Goal: Task Accomplishment & Management: Use online tool/utility

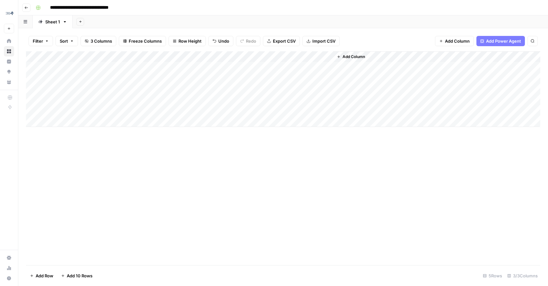
click at [266, 67] on div "Add Column" at bounding box center [283, 89] width 514 height 76
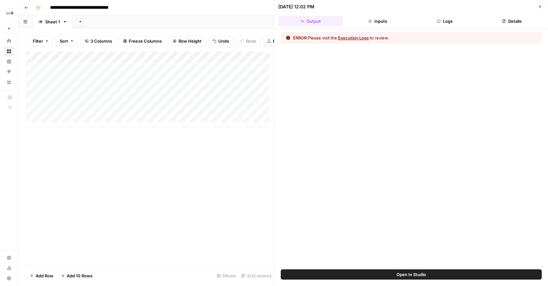
click at [349, 39] on button "Execution Logs" at bounding box center [353, 38] width 31 height 6
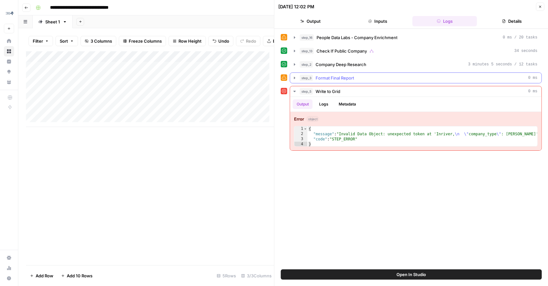
click at [351, 73] on button "step_3 Format Final Report 0 ms" at bounding box center [415, 78] width 251 height 10
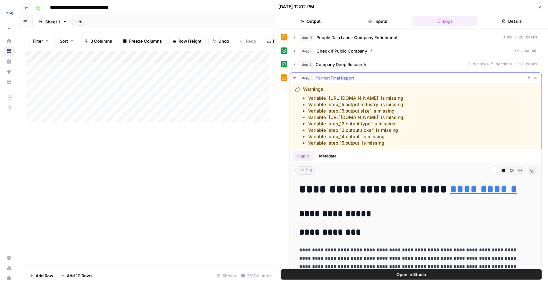
scroll to position [111, 0]
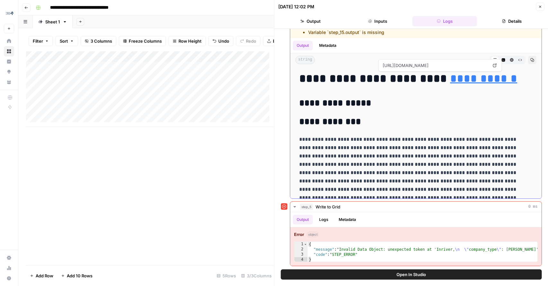
click at [527, 57] on button "Copy" at bounding box center [531, 60] width 8 height 8
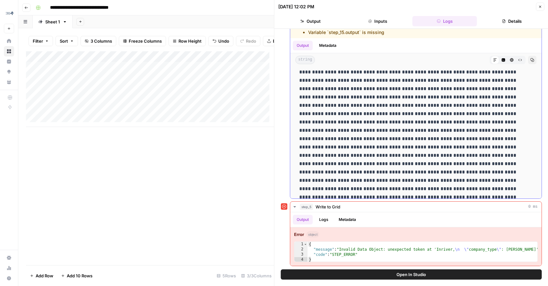
scroll to position [274, 0]
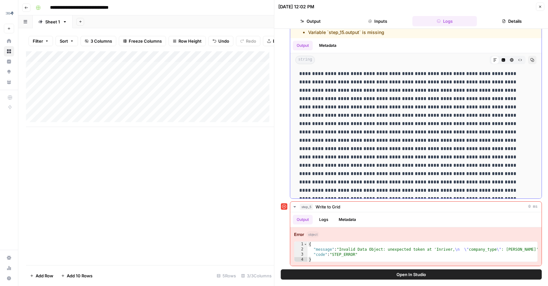
click at [501, 58] on icon "button" at bounding box center [503, 60] width 4 height 4
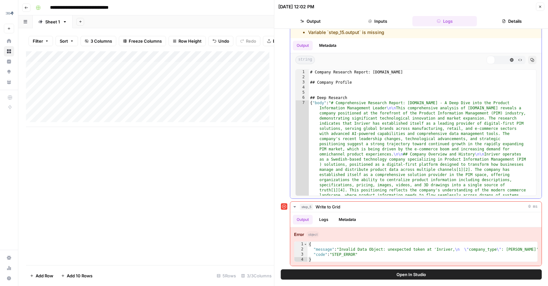
scroll to position [0, 0]
click at [501, 58] on icon at bounding box center [503, 60] width 4 height 4
click at [509, 60] on icon "button" at bounding box center [511, 60] width 4 height 4
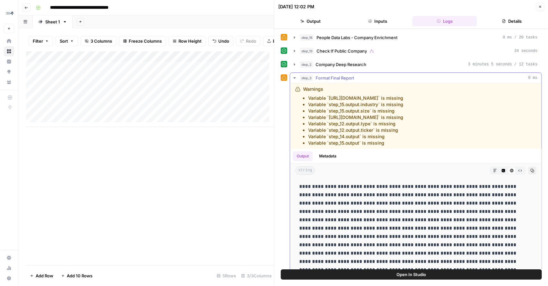
click at [484, 166] on div "string Markdown Code Editor HTML Viewer Raw Output Copy" at bounding box center [415, 170] width 251 height 13
click at [490, 167] on button "Markdown" at bounding box center [494, 171] width 8 height 8
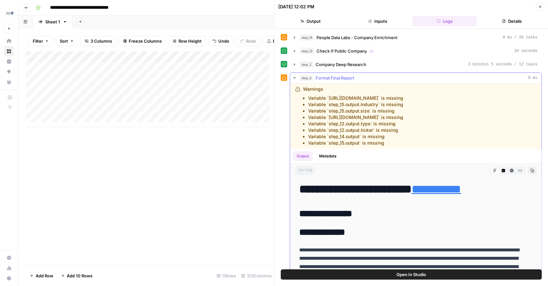
click at [515, 173] on button "Raw Output" at bounding box center [519, 171] width 8 height 8
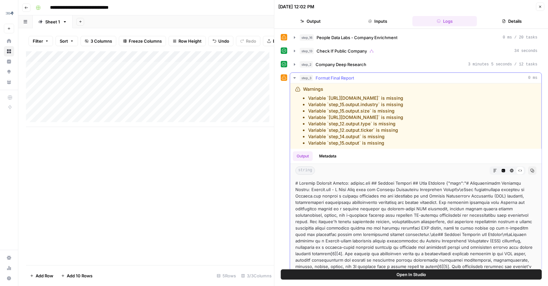
click at [493, 169] on icon "button" at bounding box center [495, 171] width 4 height 4
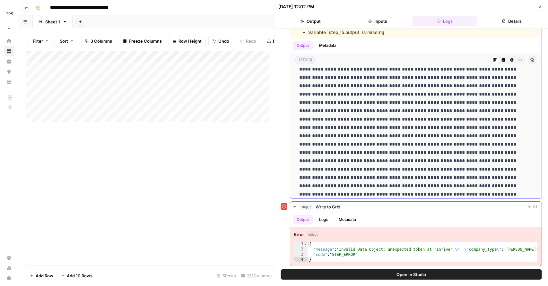
scroll to position [321, 0]
drag, startPoint x: 388, startPoint y: 125, endPoint x: 434, endPoint y: 170, distance: 64.2
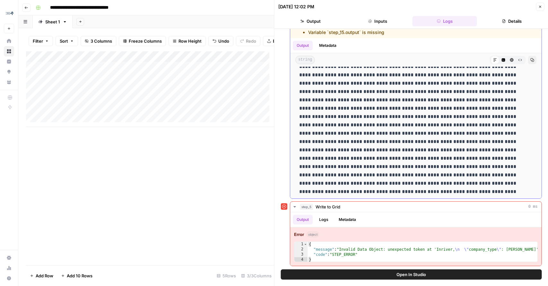
scroll to position [652, 0]
